Goal: Understand process/instructions: Learn how to perform a task or action

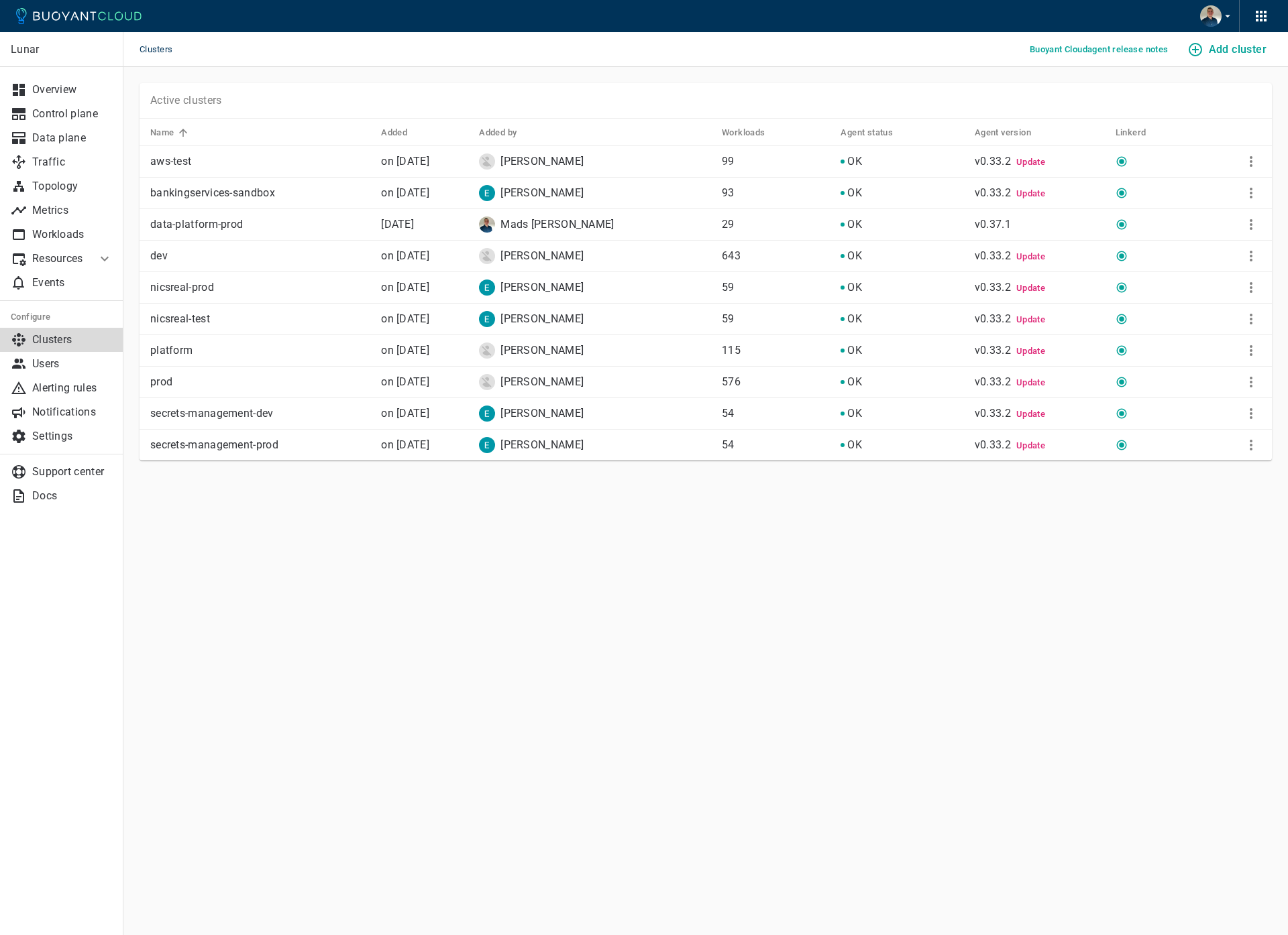
drag, startPoint x: 348, startPoint y: 689, endPoint x: 360, endPoint y: 636, distance: 54.3
click at [349, 688] on main "Clusters Buoyant Cloud agent release notes Add cluster Lunar Overview Control p…" at bounding box center [705, 468] width 1164 height 935
click at [1250, 222] on icon "More" at bounding box center [1250, 224] width 3 height 11
click at [1212, 250] on li "View install instructions" at bounding box center [1207, 251] width 141 height 24
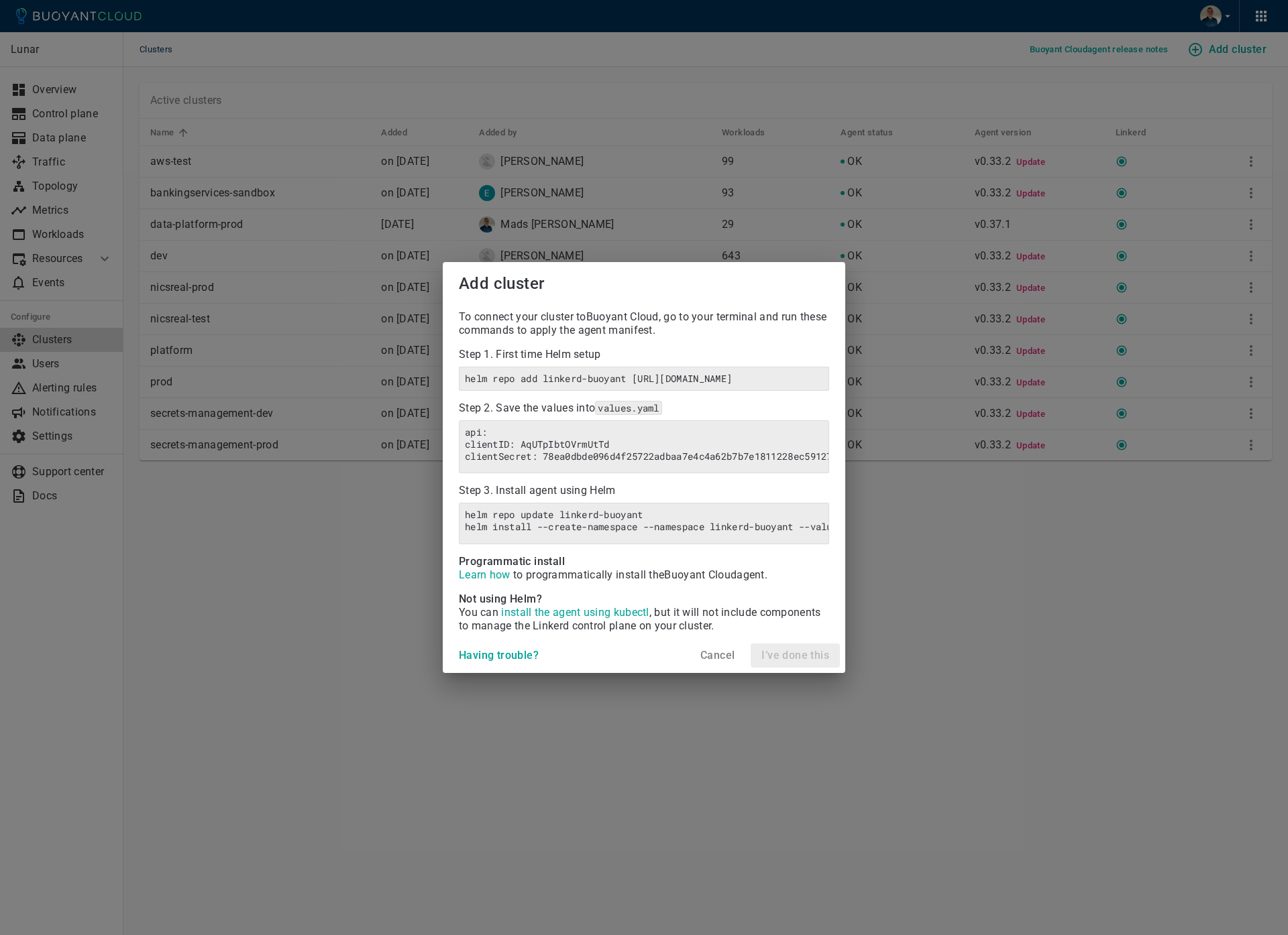
click at [710, 663] on h4 "Cancel" at bounding box center [717, 656] width 34 height 14
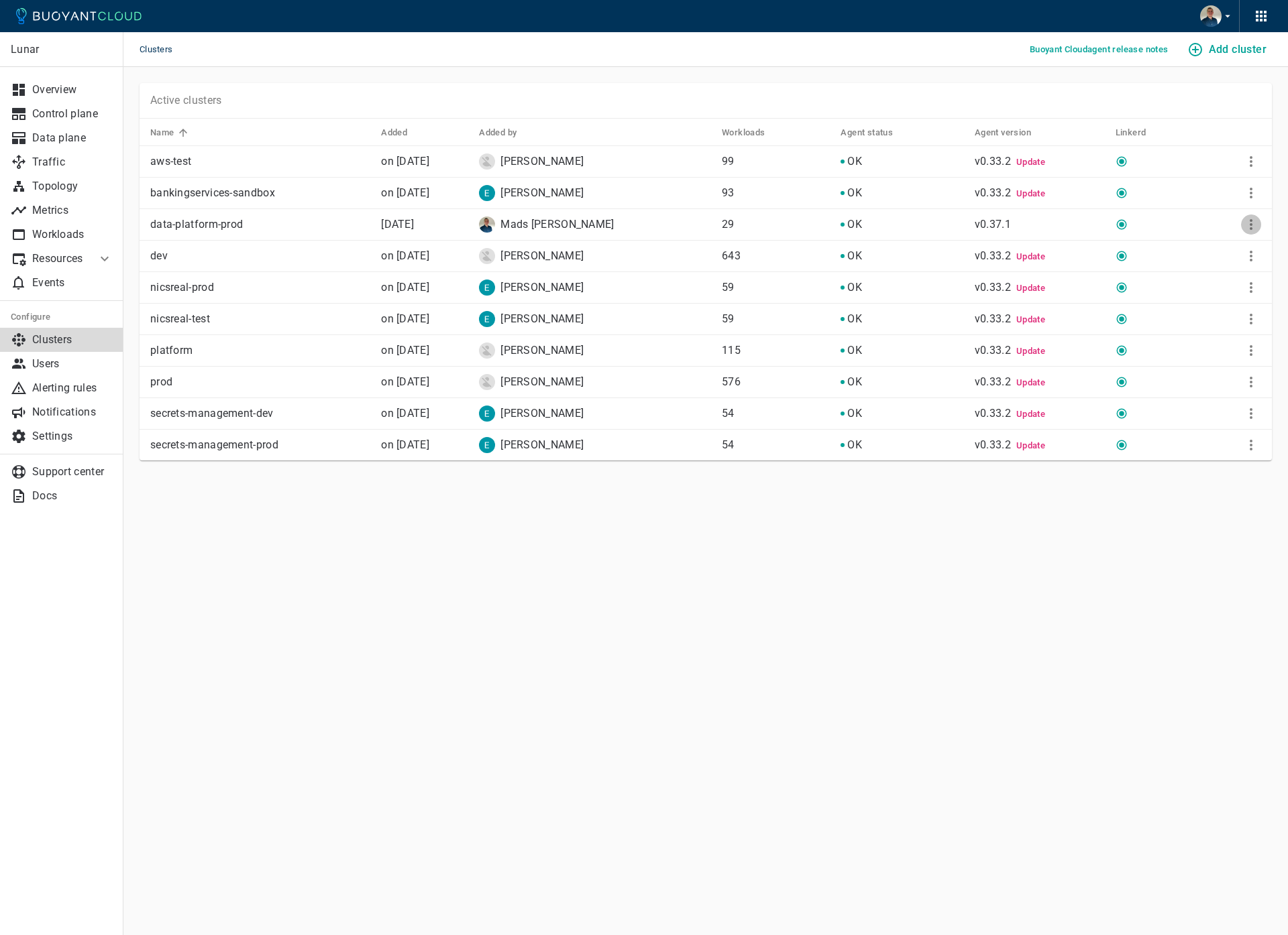
click at [1252, 219] on icon "More" at bounding box center [1251, 225] width 16 height 16
click at [1195, 245] on li "View install instructions" at bounding box center [1207, 251] width 141 height 24
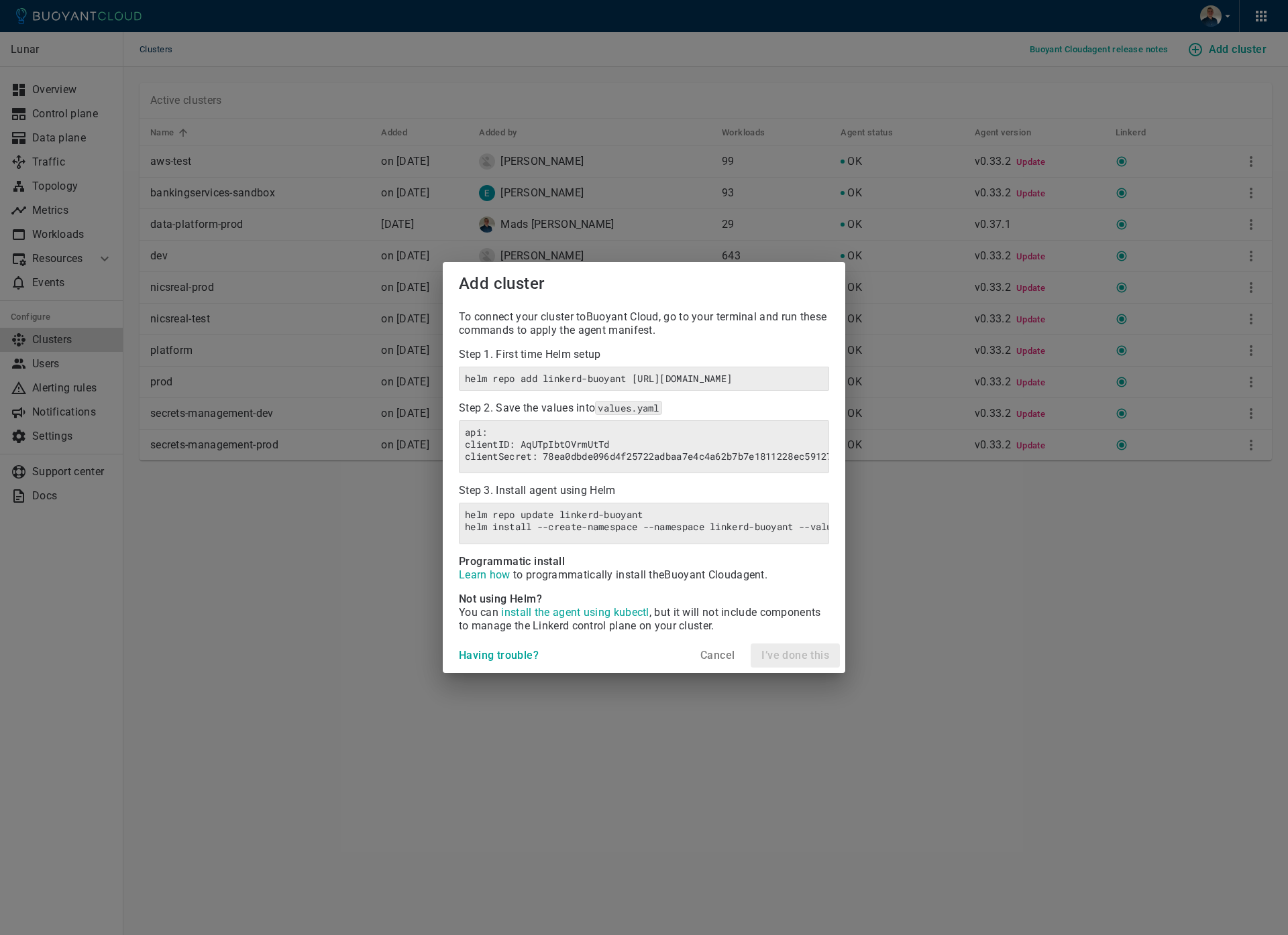
click at [554, 619] on span "install the agent using kubectl" at bounding box center [574, 612] width 147 height 13
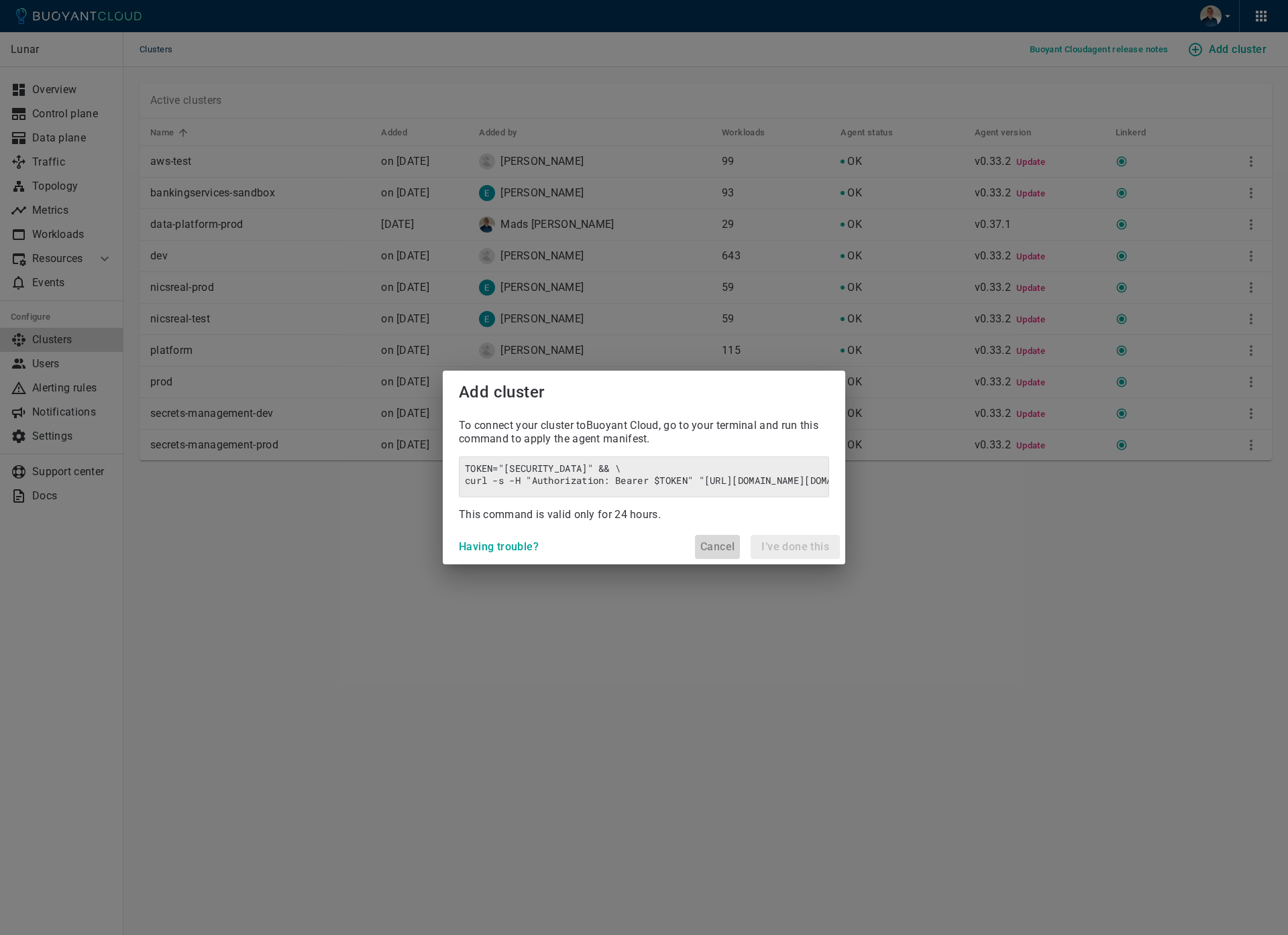
click at [706, 550] on h4 "Cancel" at bounding box center [717, 547] width 34 height 14
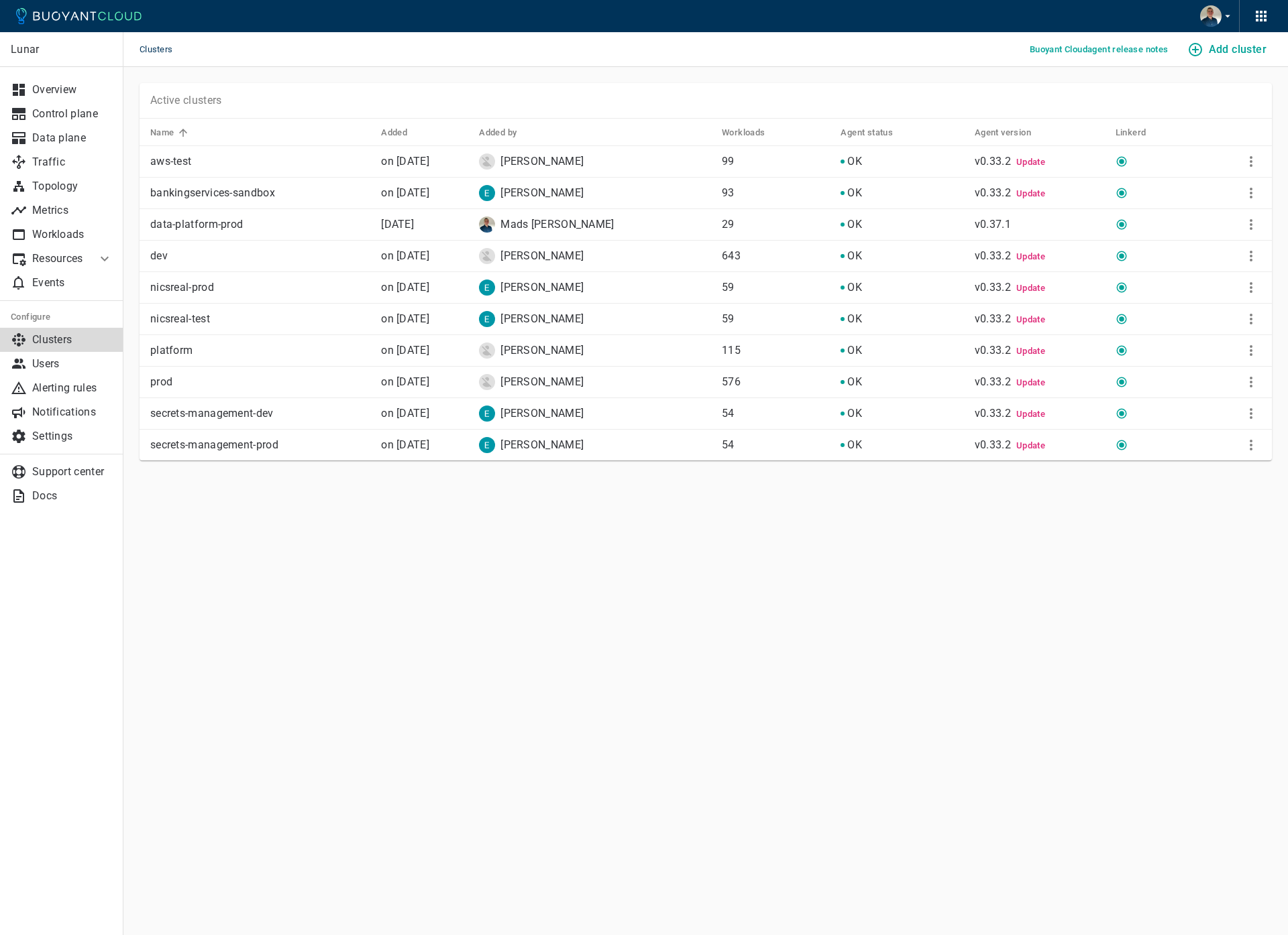
click at [574, 619] on main "Clusters Buoyant Cloud agent release notes Add cluster Lunar Overview Control p…" at bounding box center [705, 468] width 1164 height 935
